Goal: Transaction & Acquisition: Purchase product/service

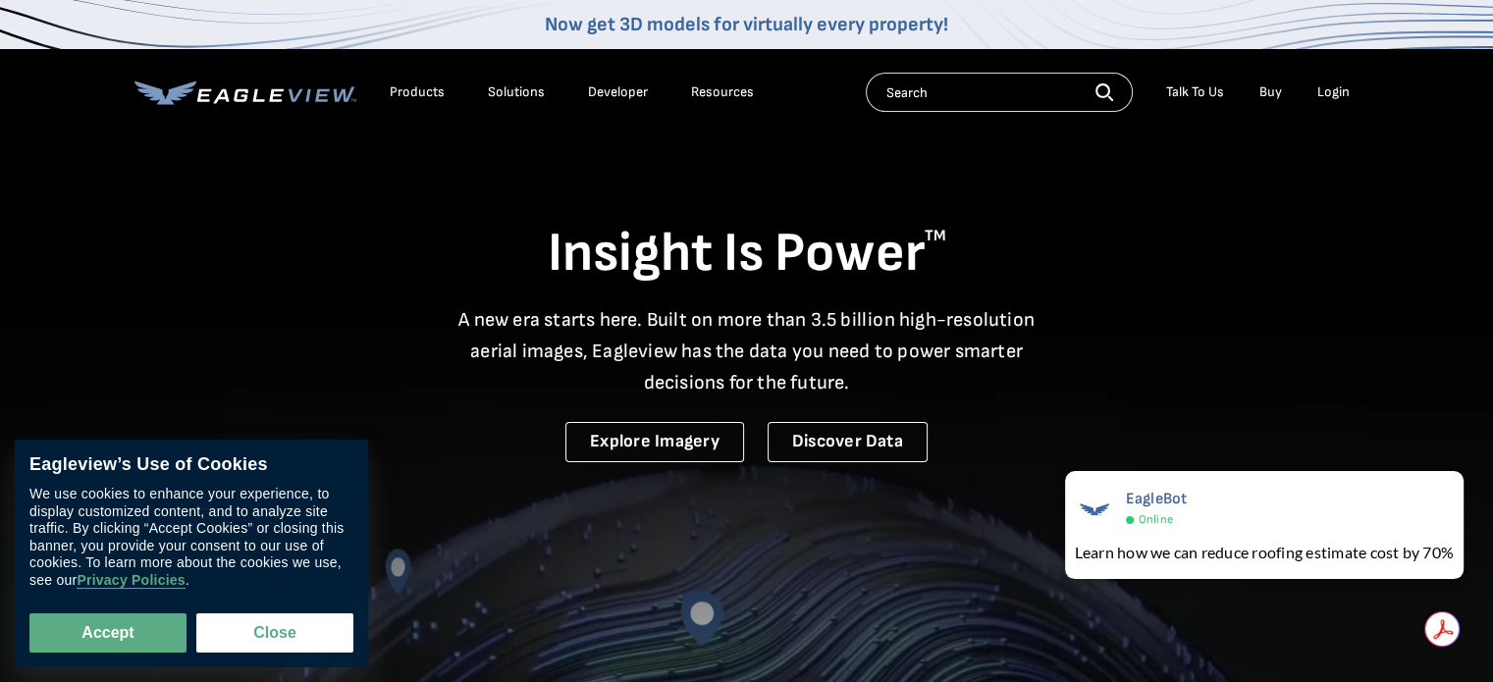
click at [1333, 90] on div "Login" at bounding box center [1333, 92] width 32 height 18
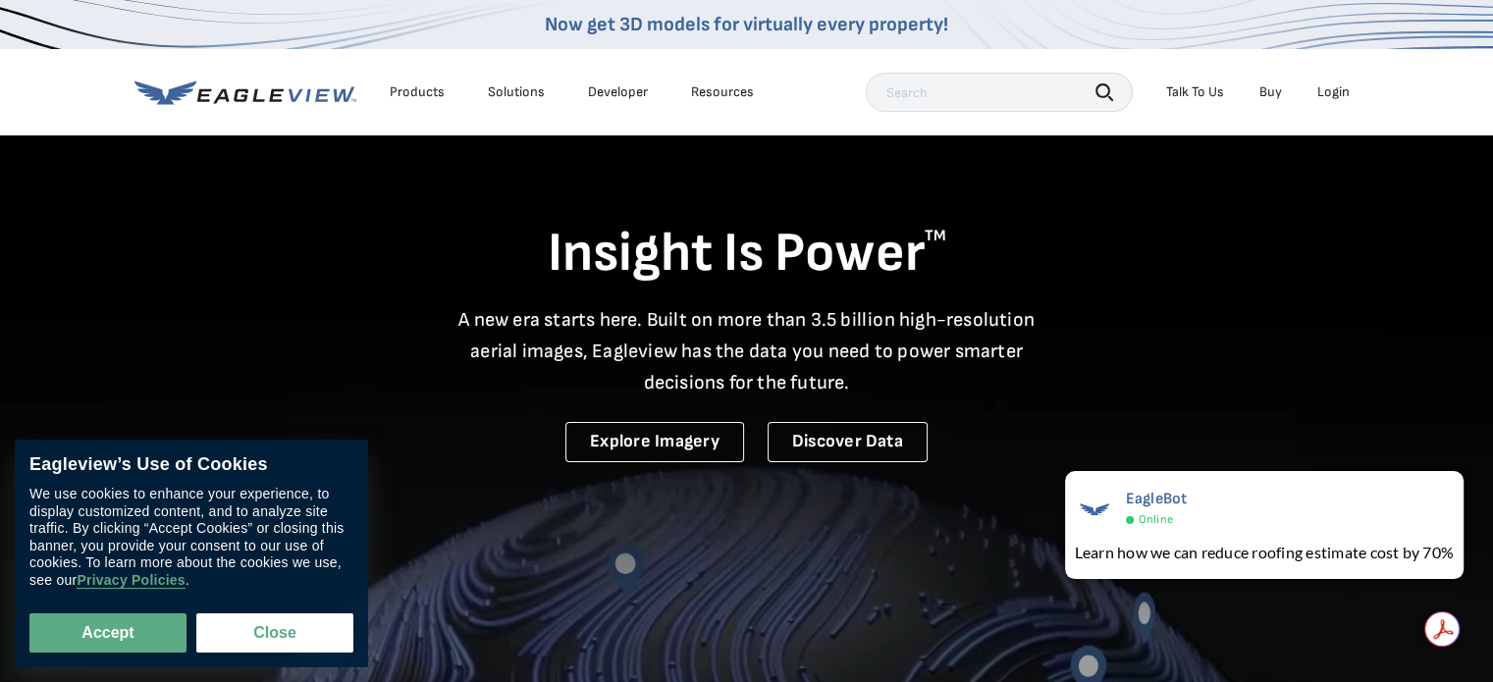
click at [1339, 92] on div "Login" at bounding box center [1333, 92] width 32 height 18
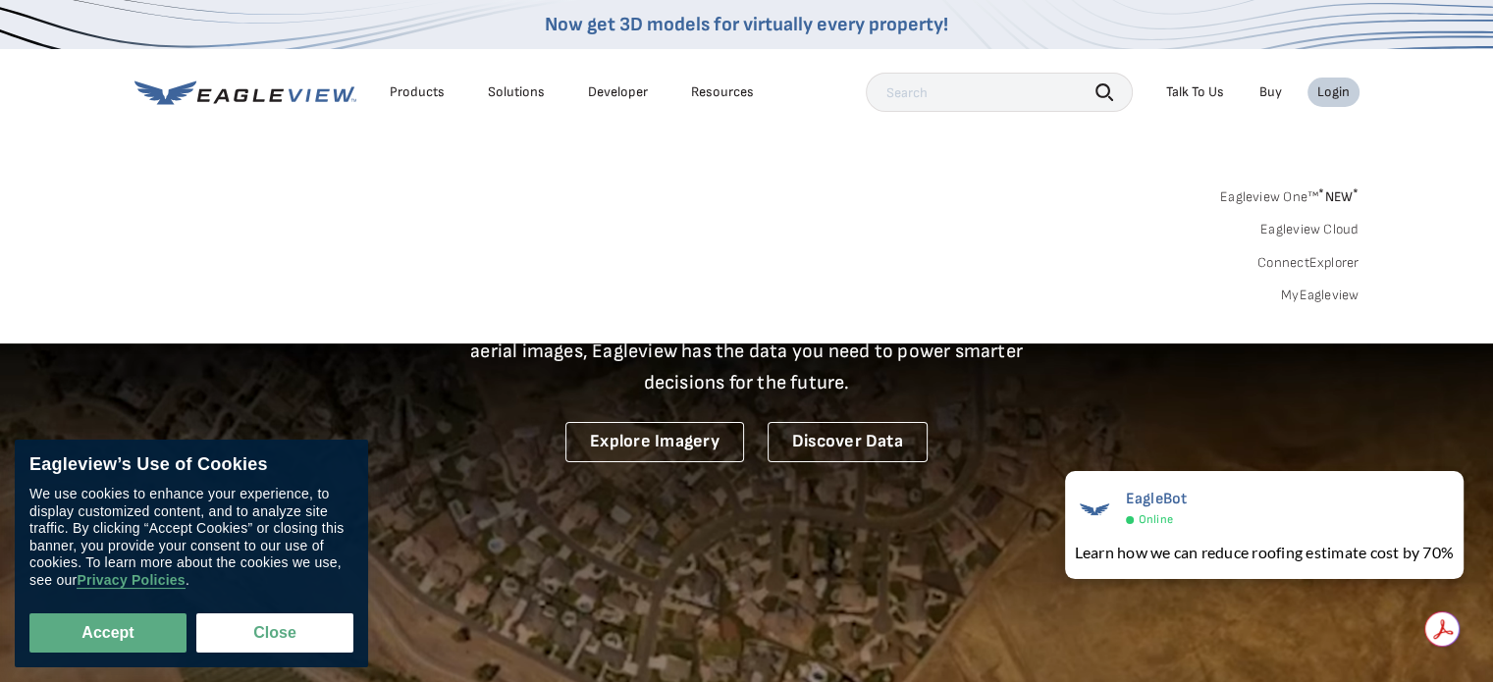
click at [1320, 291] on link "MyEagleview" at bounding box center [1320, 296] width 79 height 18
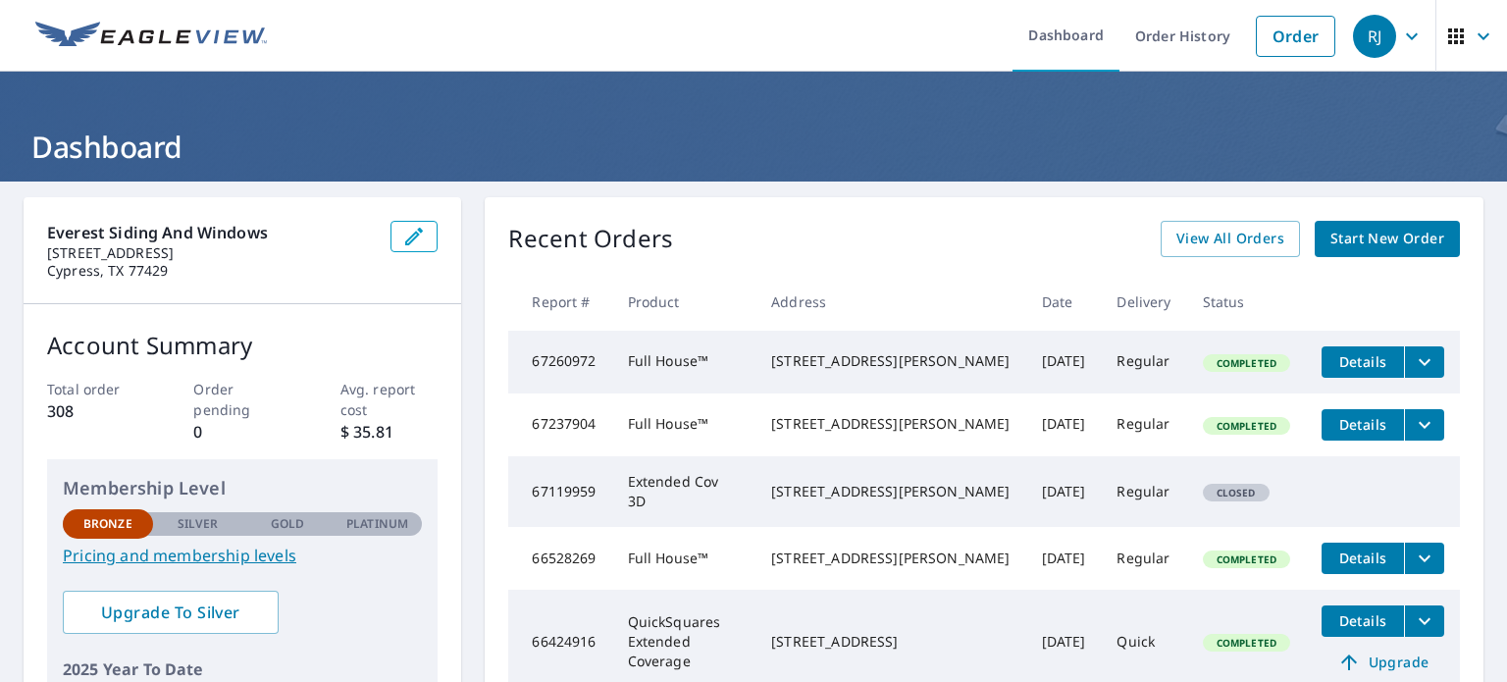
click at [1363, 238] on span "Start New Order" at bounding box center [1388, 239] width 114 height 25
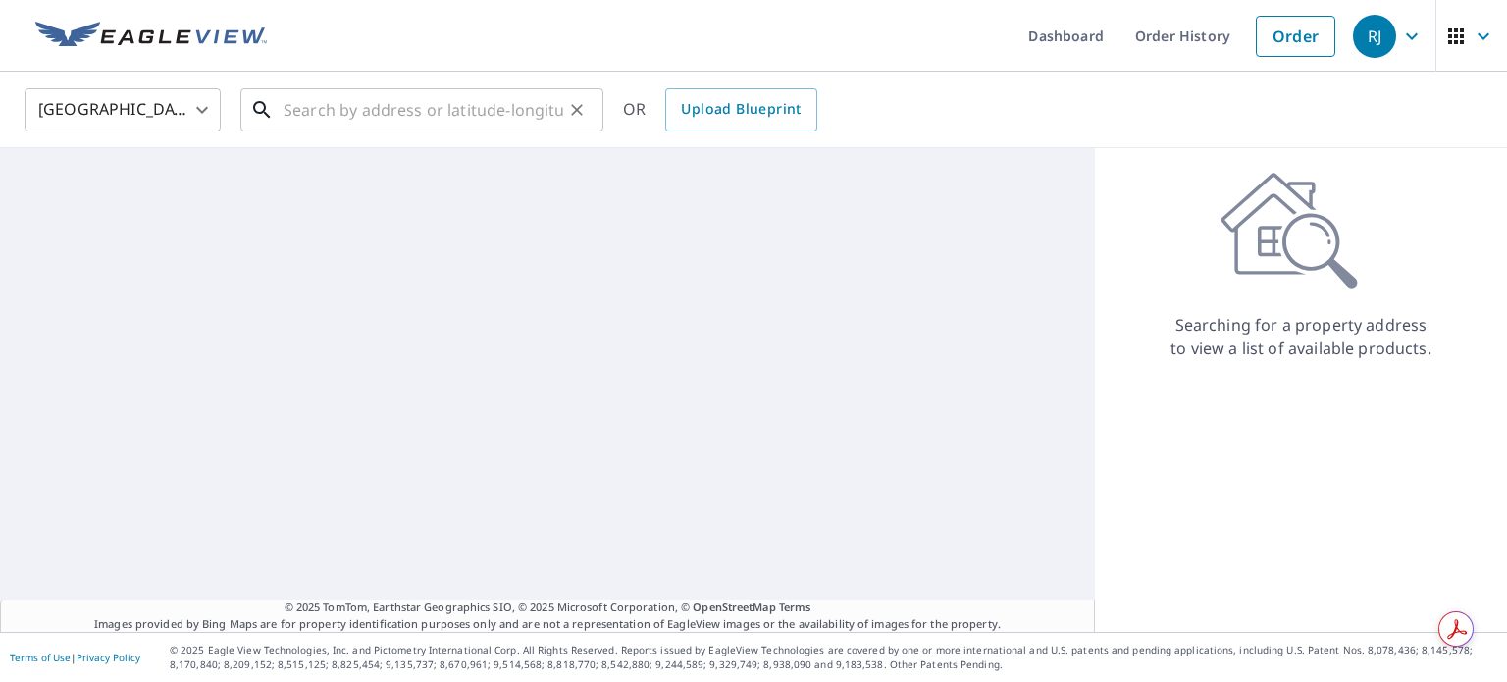
click at [365, 109] on input "text" at bounding box center [424, 109] width 280 height 55
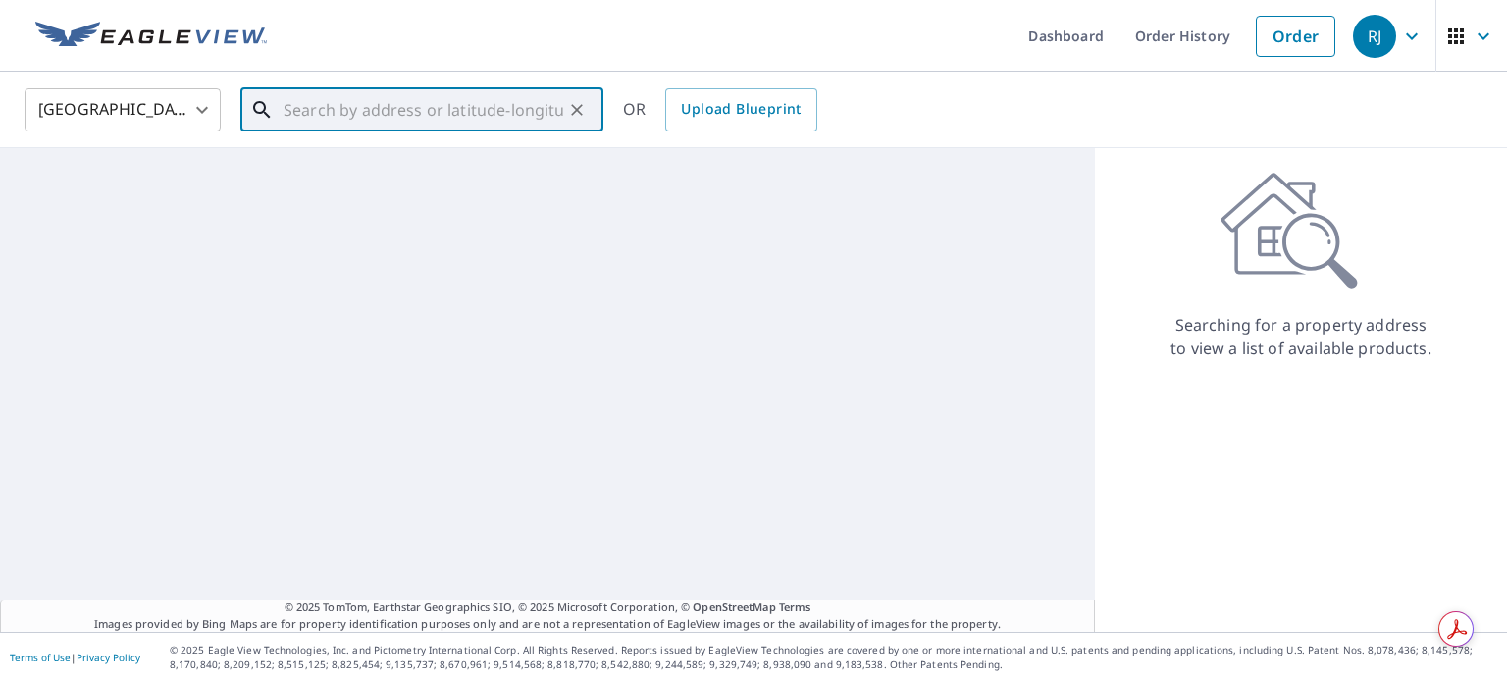
click at [369, 109] on input "text" at bounding box center [424, 109] width 280 height 55
paste input "1"
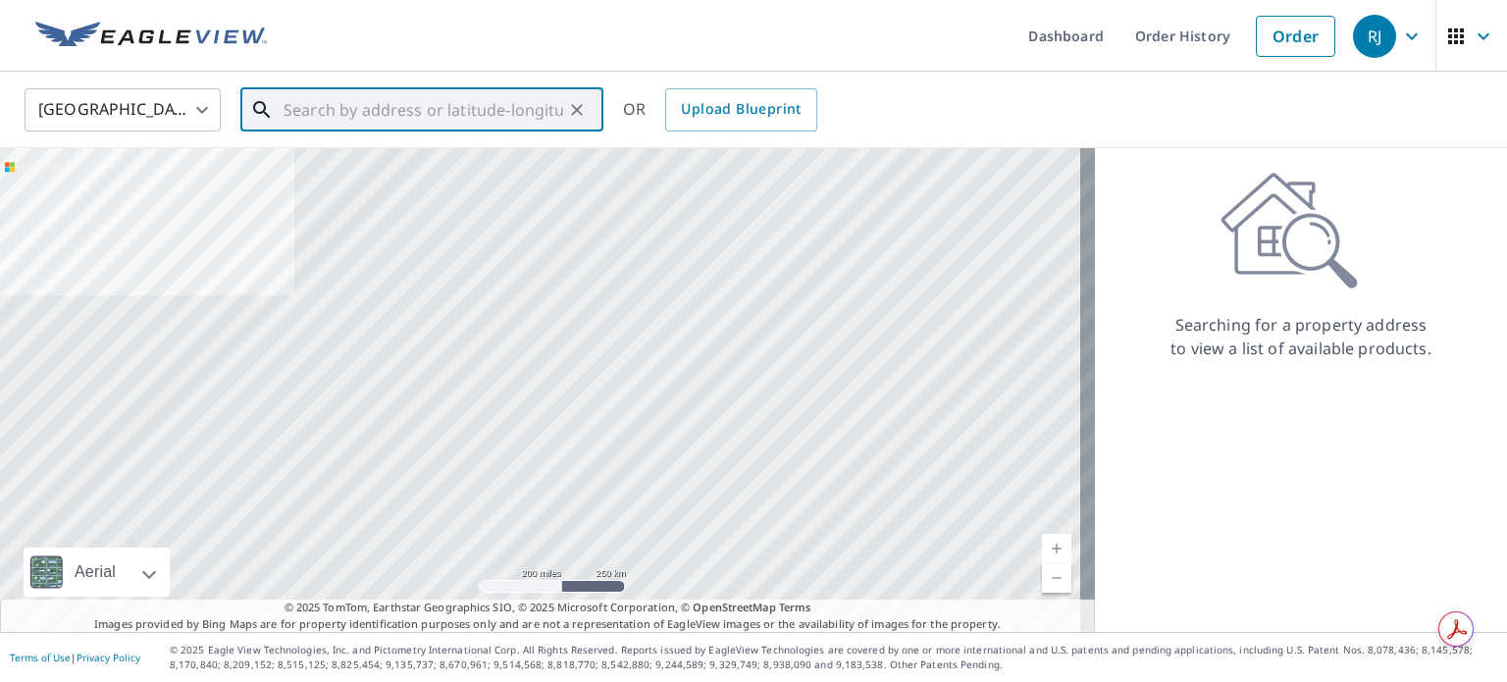
click at [348, 109] on input "text" at bounding box center [424, 109] width 280 height 55
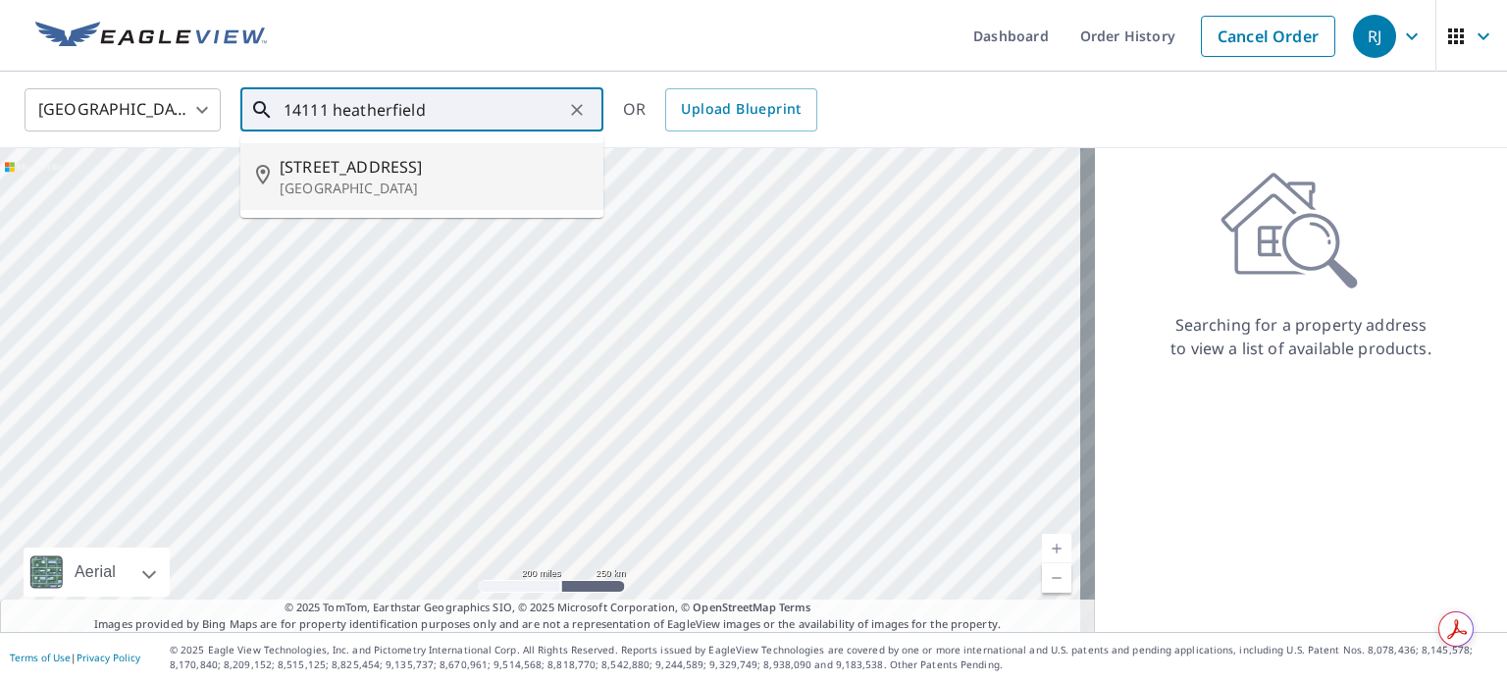
click at [350, 176] on span "[STREET_ADDRESS]" at bounding box center [434, 167] width 308 height 24
type input "[STREET_ADDRESS][PERSON_NAME]"
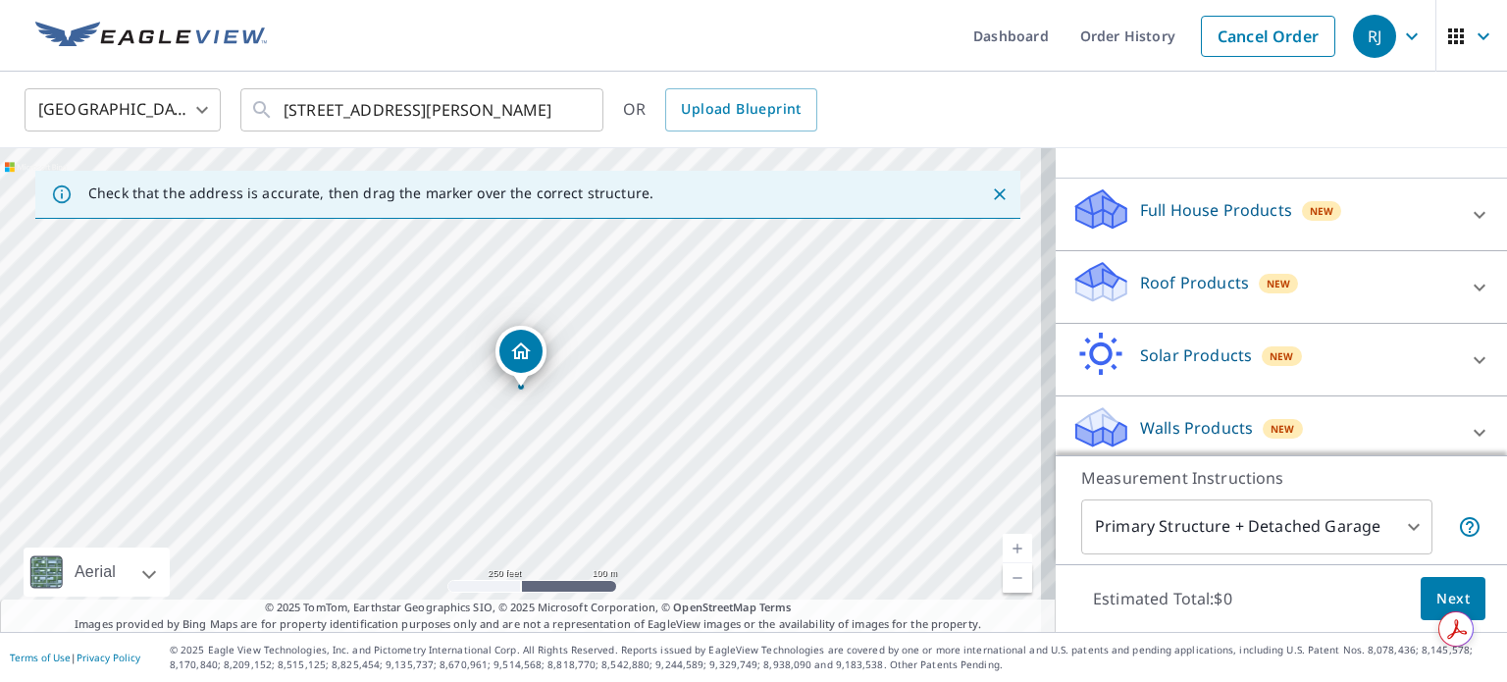
scroll to position [184, 0]
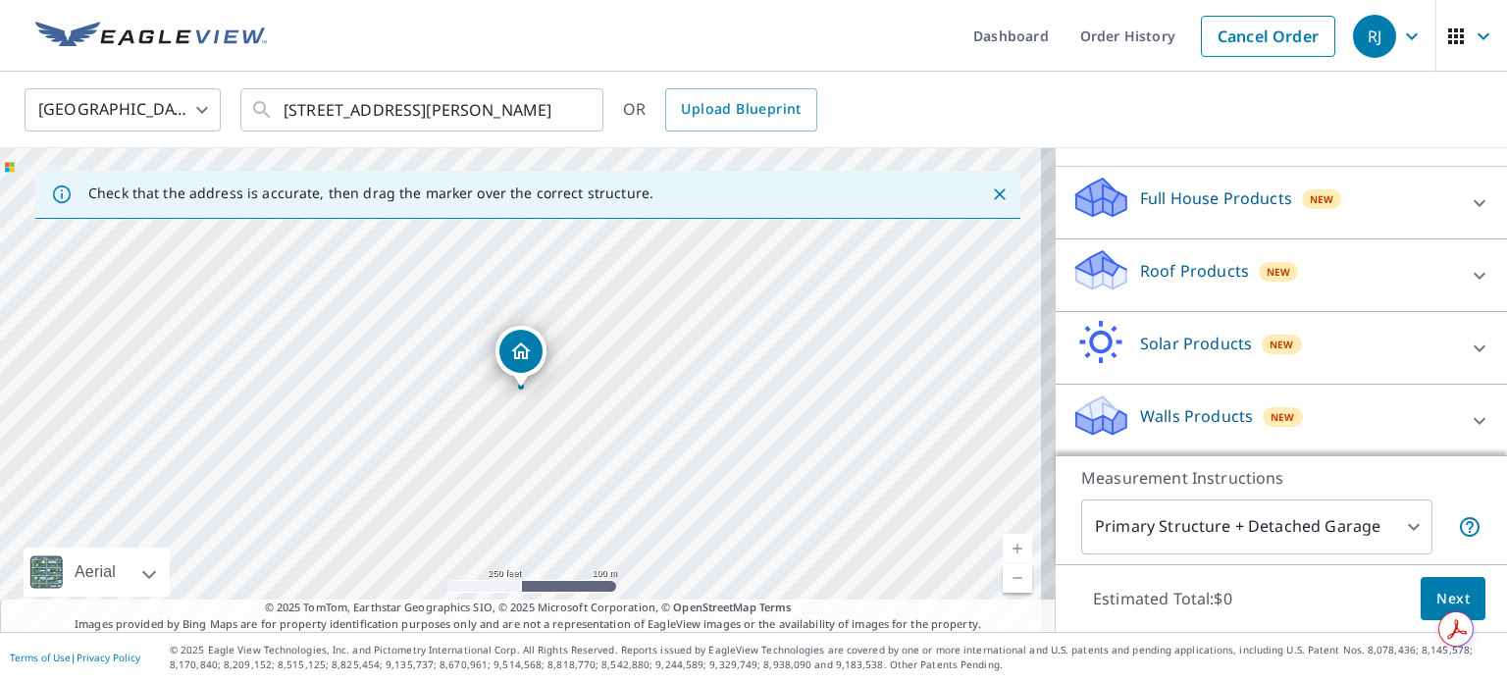
click at [1218, 199] on p "Full House Products" at bounding box center [1216, 198] width 152 height 24
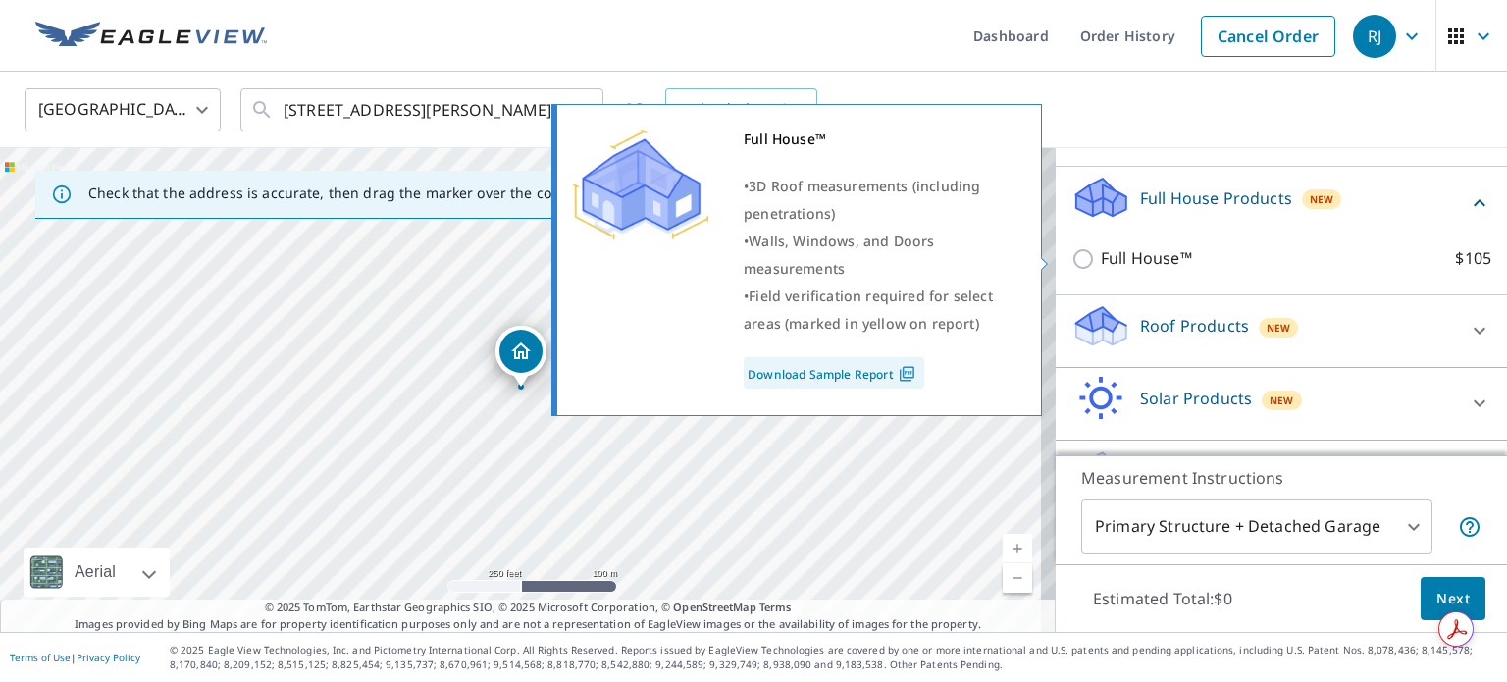
click at [1072, 251] on input "Full House™ $105" at bounding box center [1086, 259] width 29 height 24
checkbox input "true"
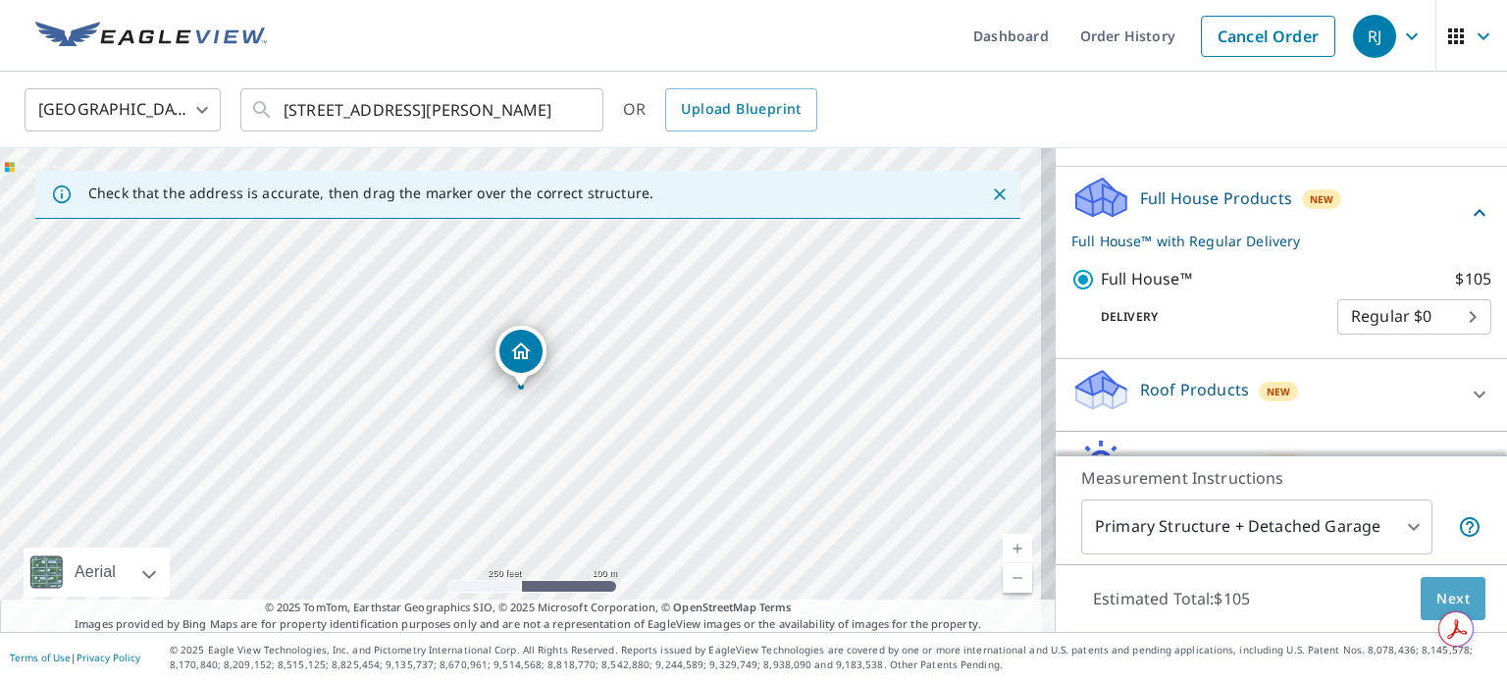
click at [1421, 604] on button "Next" at bounding box center [1453, 599] width 65 height 44
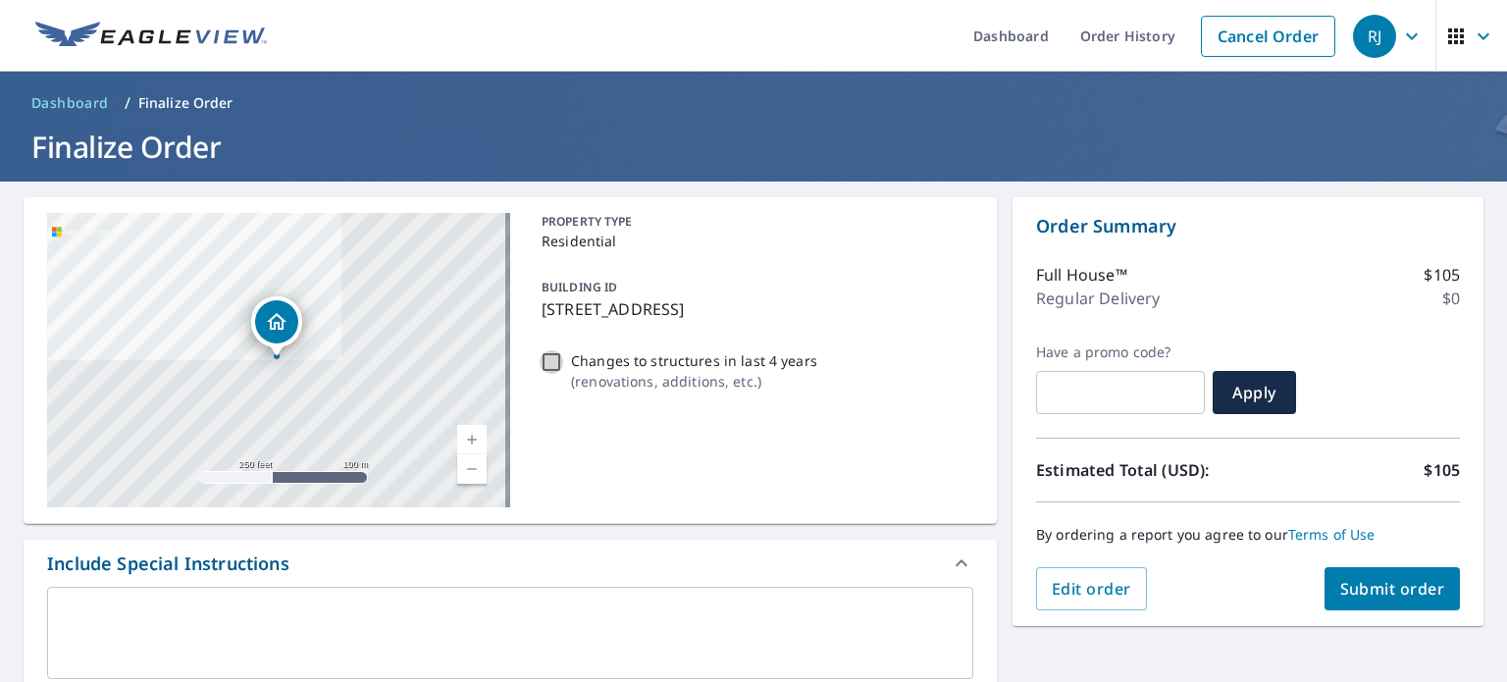
click at [545, 360] on input "Changes to structures in last 4 years ( renovations, additions, etc. )" at bounding box center [552, 362] width 24 height 24
click at [550, 361] on input "Changes to structures in last 4 years ( renovations, additions, etc. )" at bounding box center [552, 362] width 24 height 24
click at [547, 360] on input "Changes to structures in last 4 years ( renovations, additions, etc. )" at bounding box center [552, 362] width 24 height 24
checkbox input "true"
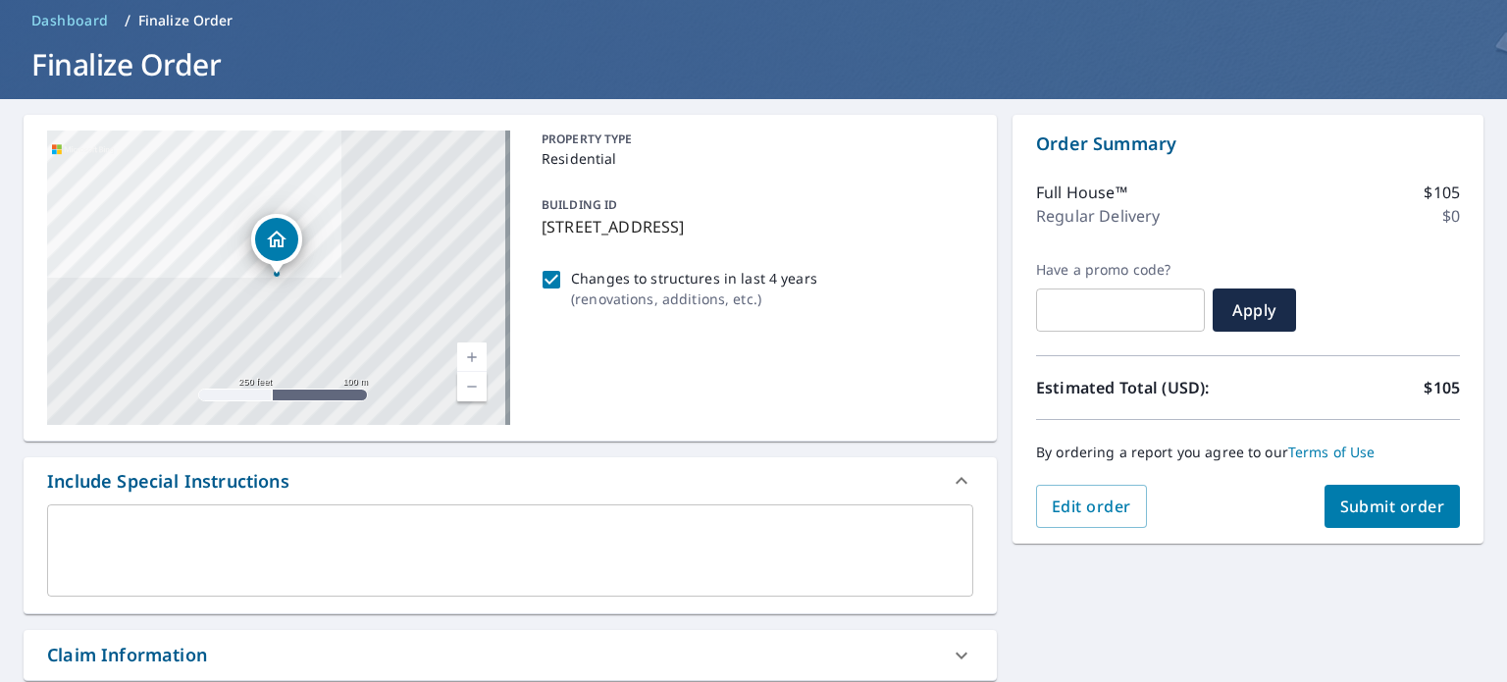
scroll to position [196, 0]
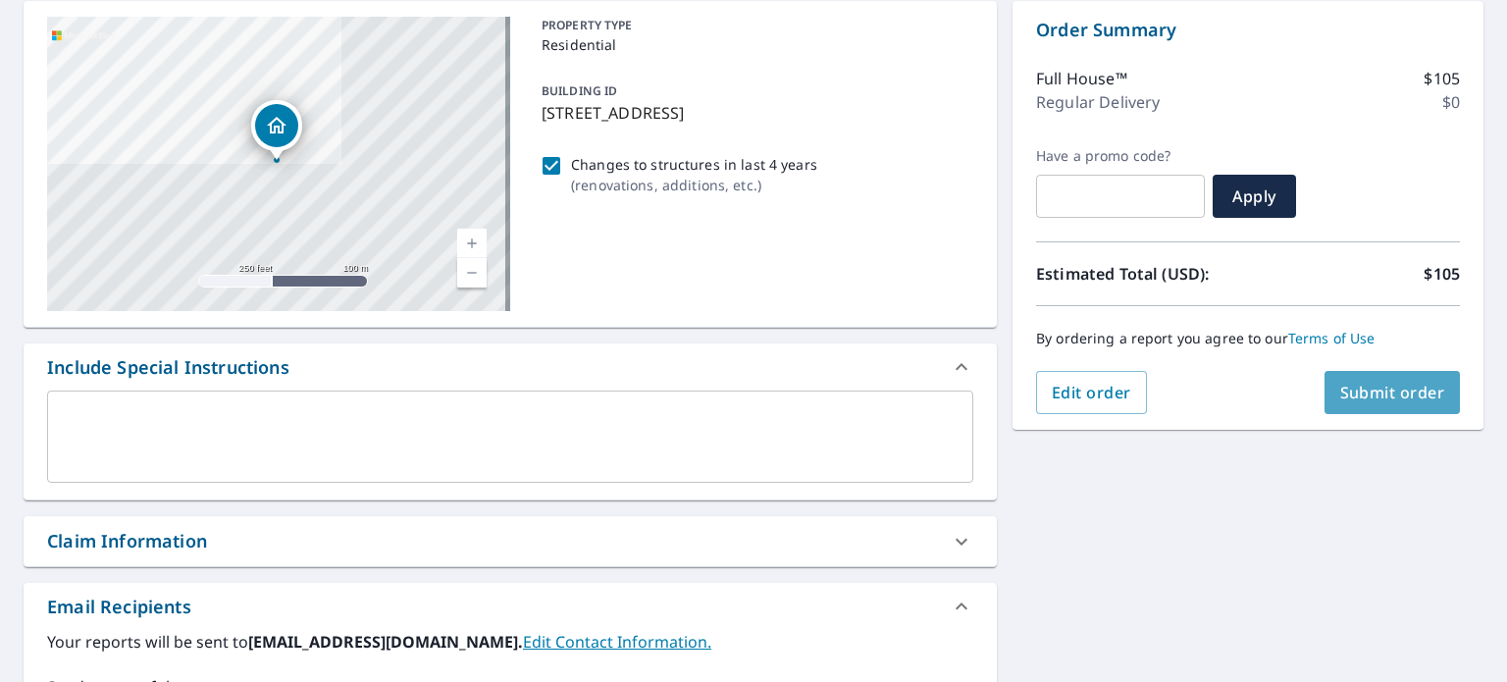
click at [1391, 391] on span "Submit order" at bounding box center [1393, 393] width 105 height 22
